Goal: Use online tool/utility: Utilize a website feature to perform a specific function

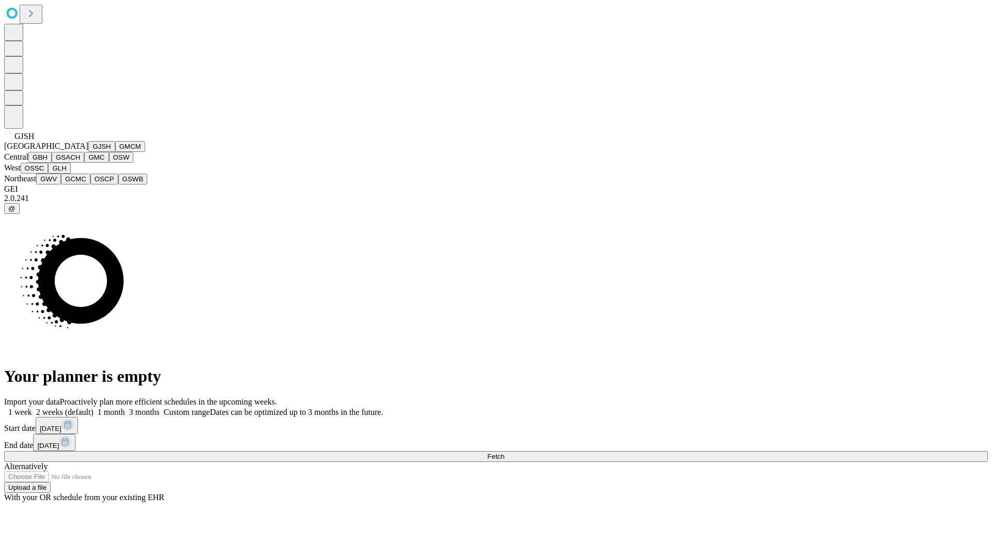
click at [88, 152] on button "GJSH" at bounding box center [101, 146] width 27 height 11
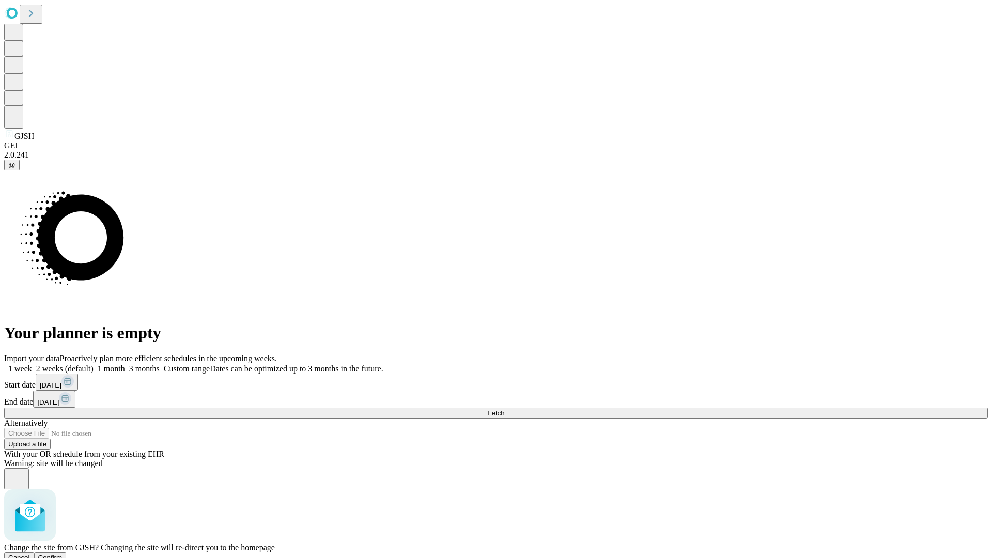
click at [63, 554] on span "Confirm" at bounding box center [50, 558] width 24 height 8
click at [125, 364] on label "1 month" at bounding box center [110, 368] width 32 height 9
click at [504, 409] on span "Fetch" at bounding box center [495, 413] width 17 height 8
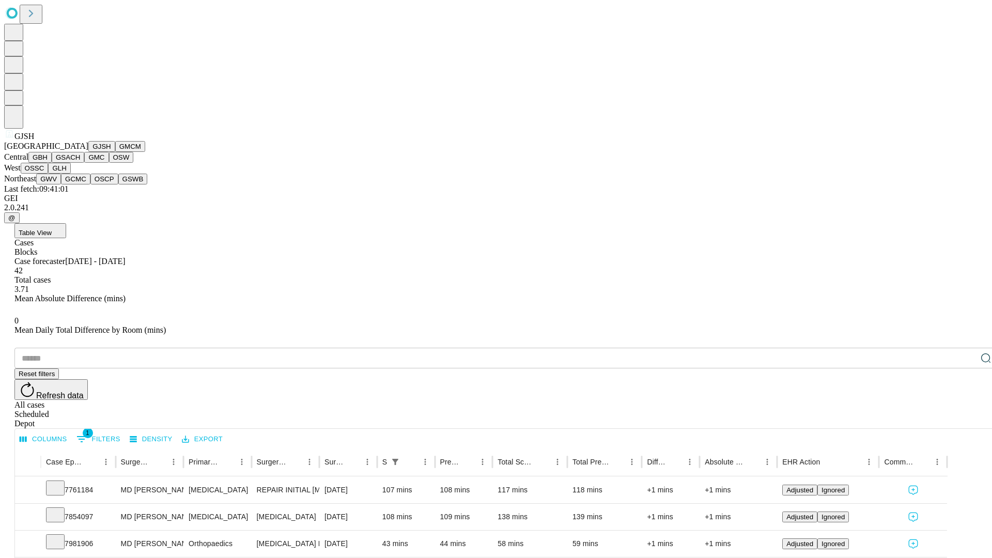
click at [115, 152] on button "GMCM" at bounding box center [130, 146] width 30 height 11
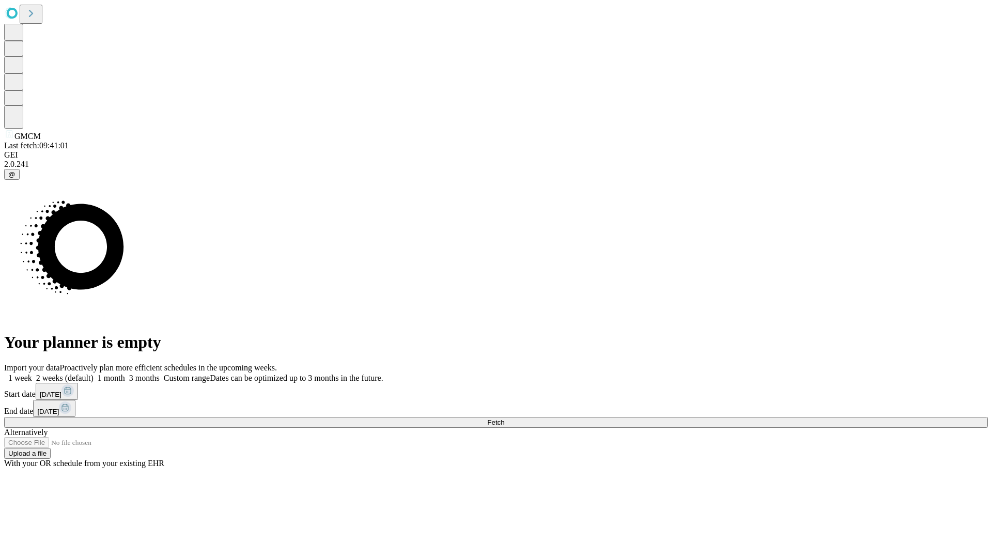
click at [504, 419] on span "Fetch" at bounding box center [495, 423] width 17 height 8
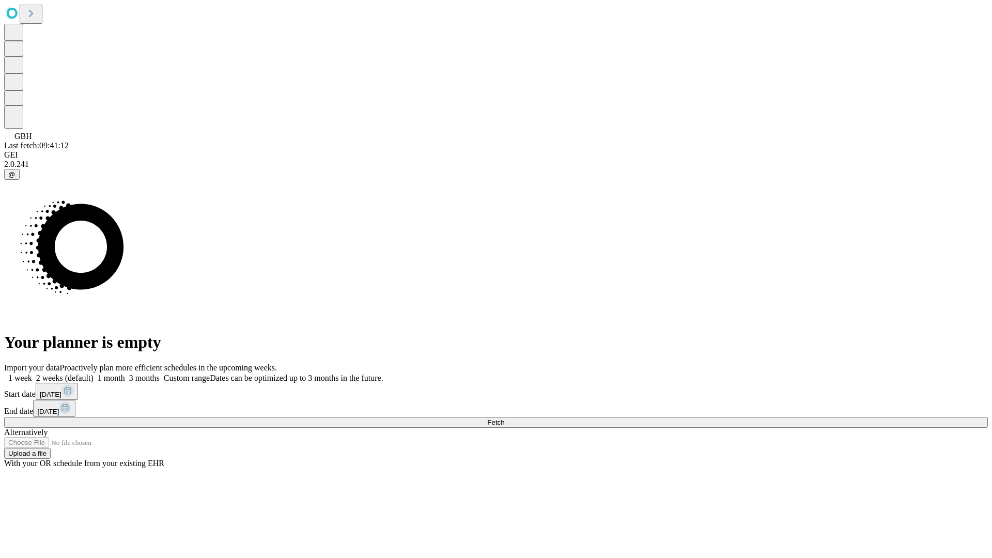
click at [125, 374] on label "1 month" at bounding box center [110, 378] width 32 height 9
click at [504, 419] on span "Fetch" at bounding box center [495, 423] width 17 height 8
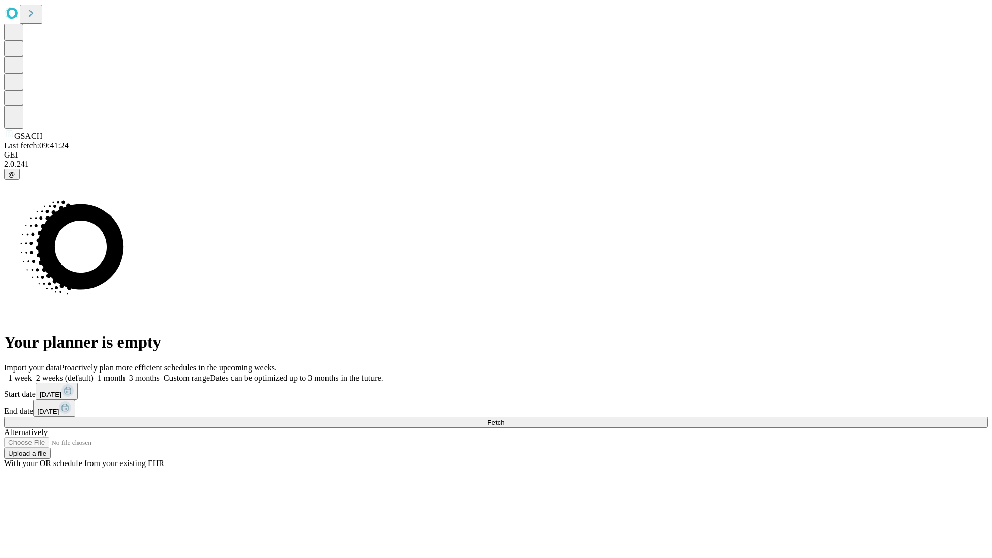
click at [125, 374] on label "1 month" at bounding box center [110, 378] width 32 height 9
click at [504, 419] on span "Fetch" at bounding box center [495, 423] width 17 height 8
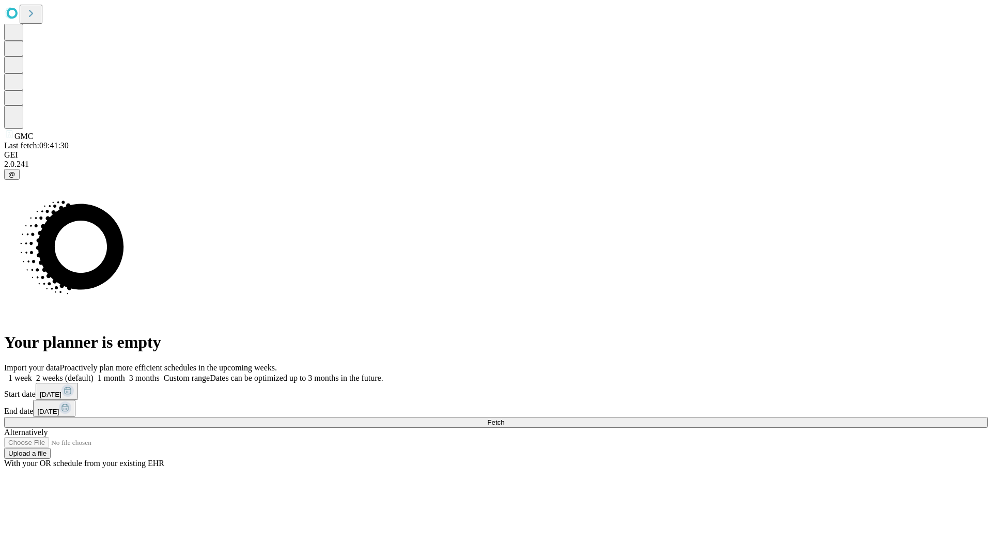
click at [125, 374] on label "1 month" at bounding box center [110, 378] width 32 height 9
click at [504, 419] on span "Fetch" at bounding box center [495, 423] width 17 height 8
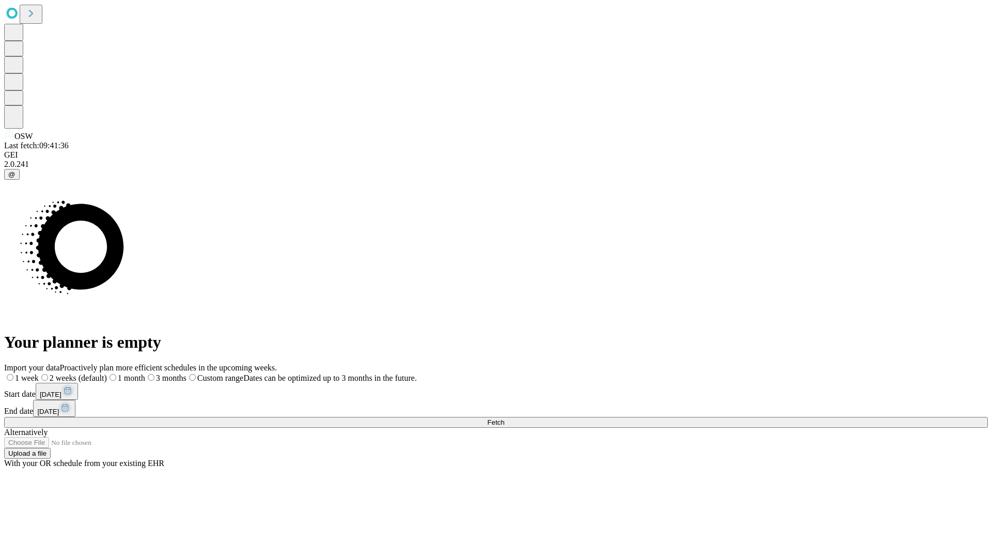
click at [145, 374] on label "1 month" at bounding box center [126, 378] width 38 height 9
click at [504, 419] on span "Fetch" at bounding box center [495, 423] width 17 height 8
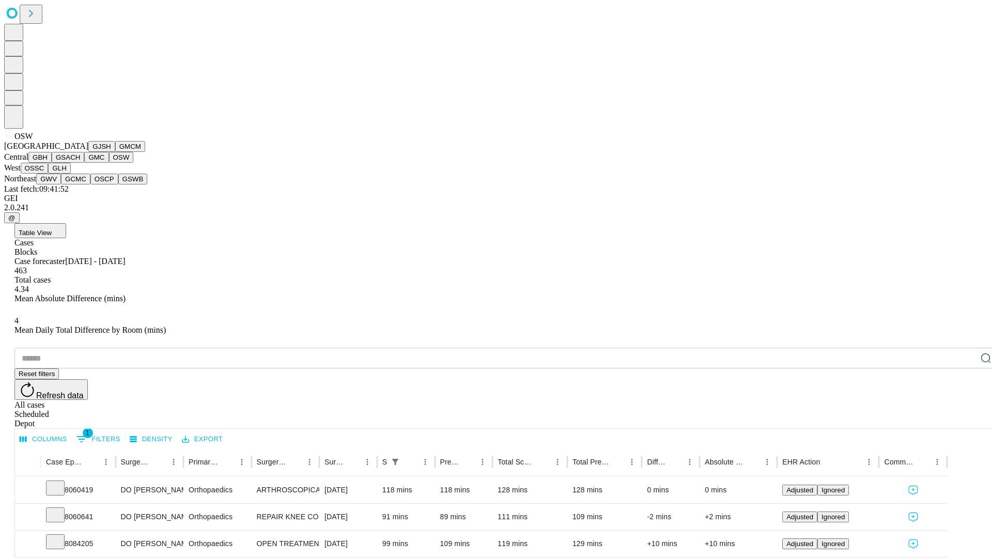
click at [49, 174] on button "OSSC" at bounding box center [35, 168] width 28 height 11
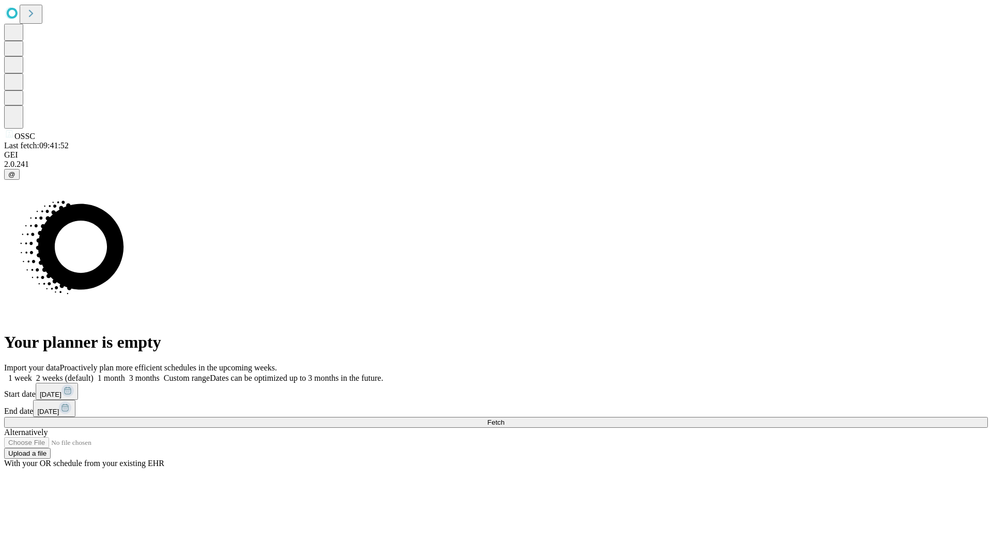
click at [125, 374] on label "1 month" at bounding box center [110, 378] width 32 height 9
click at [504, 419] on span "Fetch" at bounding box center [495, 423] width 17 height 8
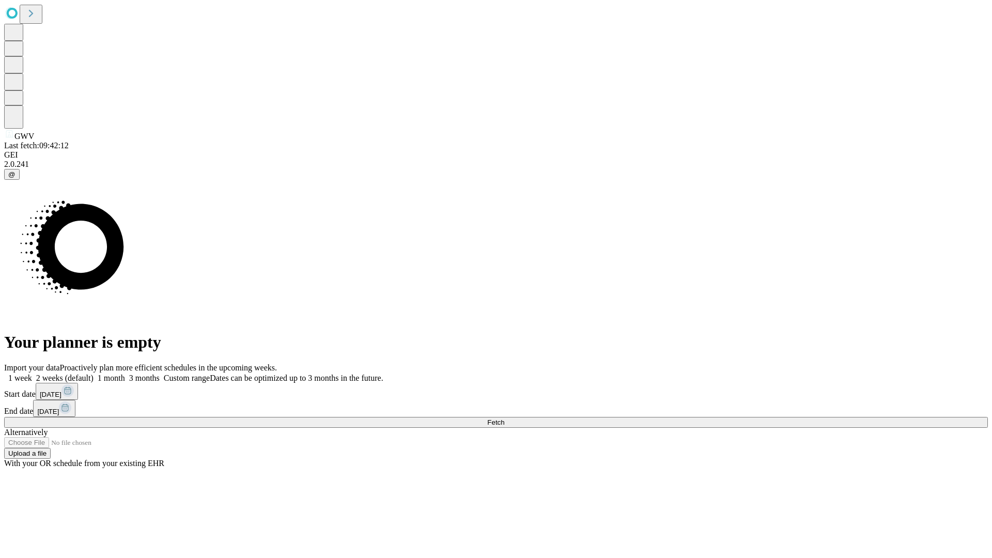
click at [125, 374] on label "1 month" at bounding box center [110, 378] width 32 height 9
click at [504, 419] on span "Fetch" at bounding box center [495, 423] width 17 height 8
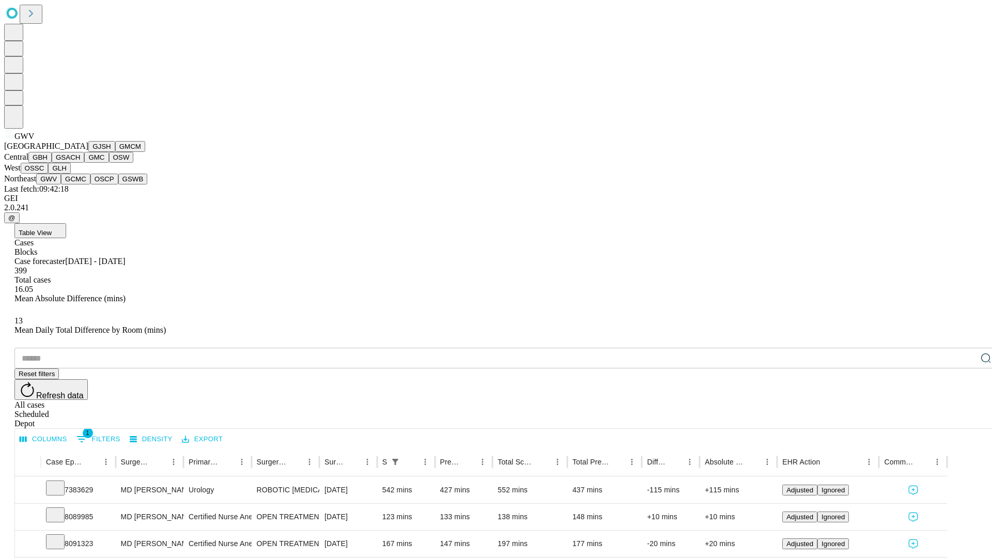
click at [80, 184] on button "GCMC" at bounding box center [75, 179] width 29 height 11
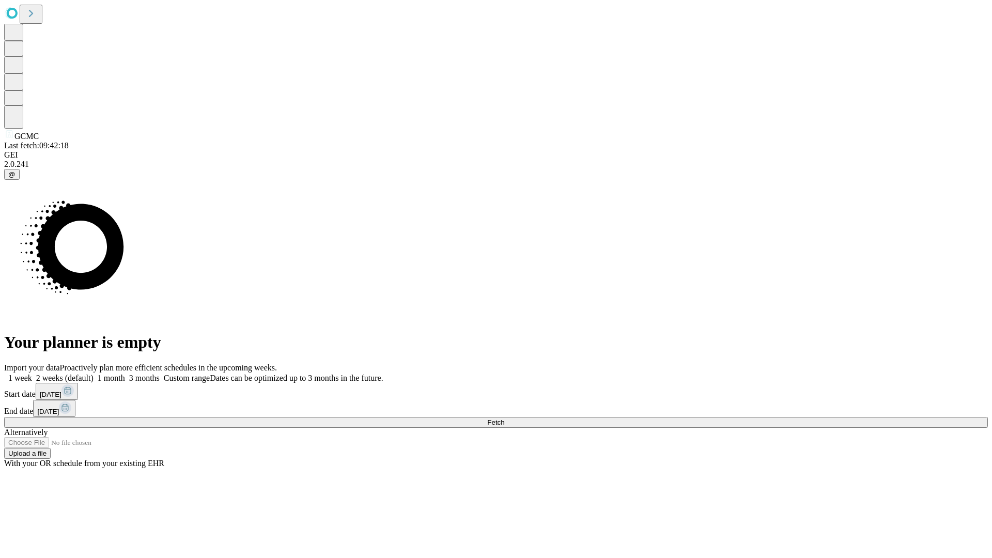
click at [125, 374] on label "1 month" at bounding box center [110, 378] width 32 height 9
click at [504, 419] on span "Fetch" at bounding box center [495, 423] width 17 height 8
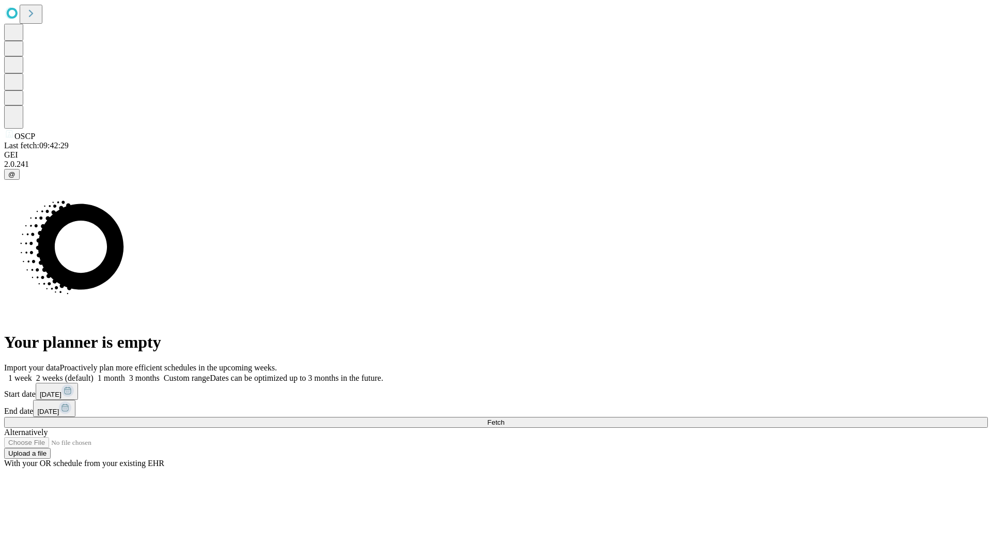
click at [125, 374] on label "1 month" at bounding box center [110, 378] width 32 height 9
click at [504, 419] on span "Fetch" at bounding box center [495, 423] width 17 height 8
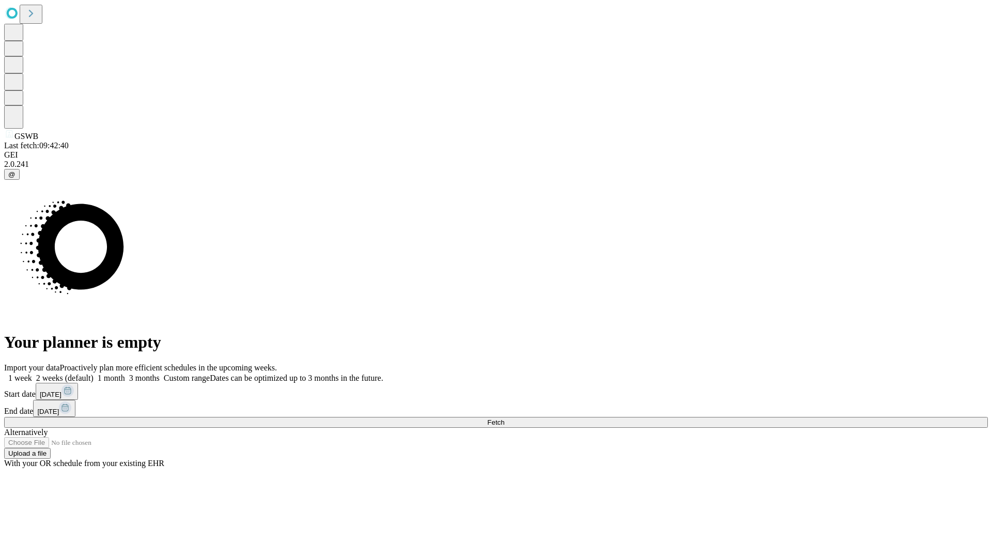
click at [125, 374] on label "1 month" at bounding box center [110, 378] width 32 height 9
click at [504, 419] on span "Fetch" at bounding box center [495, 423] width 17 height 8
